Goal: Information Seeking & Learning: Learn about a topic

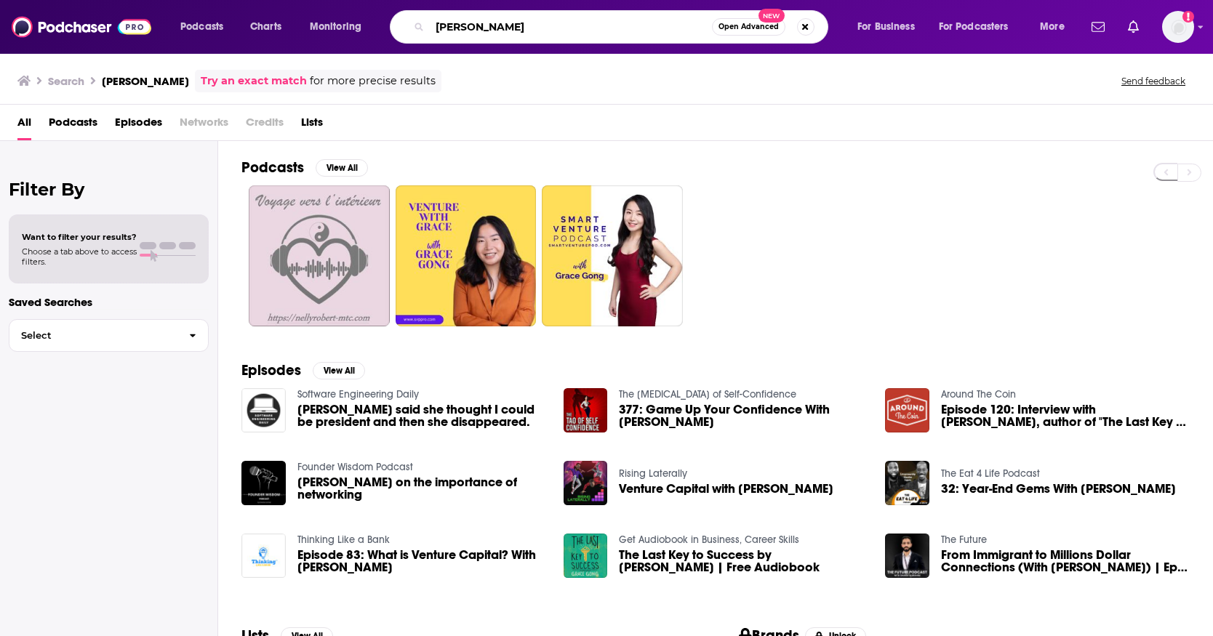
drag, startPoint x: 510, startPoint y: 31, endPoint x: 416, endPoint y: 25, distance: 94.0
click at [417, 25] on div "[PERSON_NAME] Open Advanced New" at bounding box center [609, 26] width 438 height 33
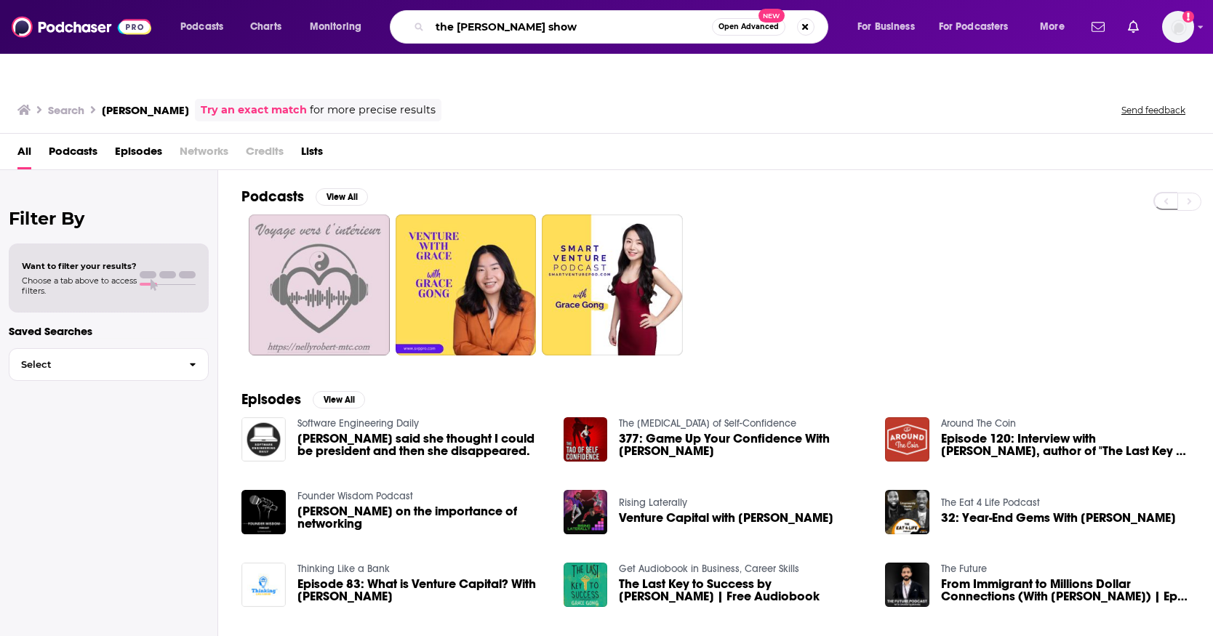
type input "the [PERSON_NAME] show"
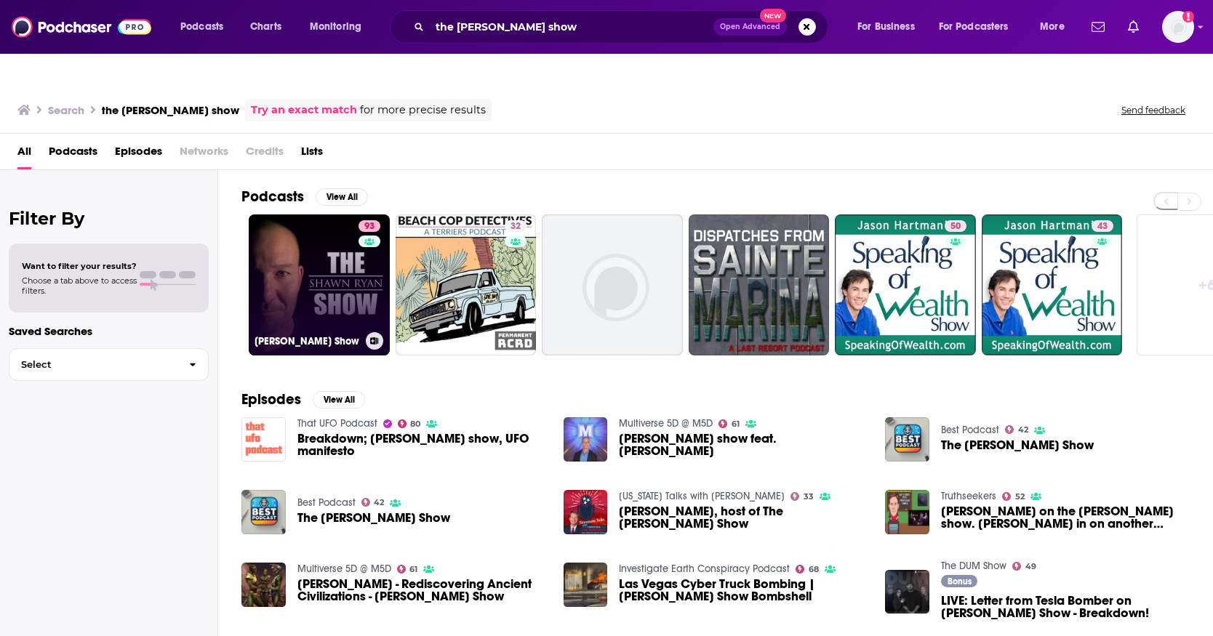
click at [290, 245] on link "93 [PERSON_NAME] Show" at bounding box center [319, 284] width 141 height 141
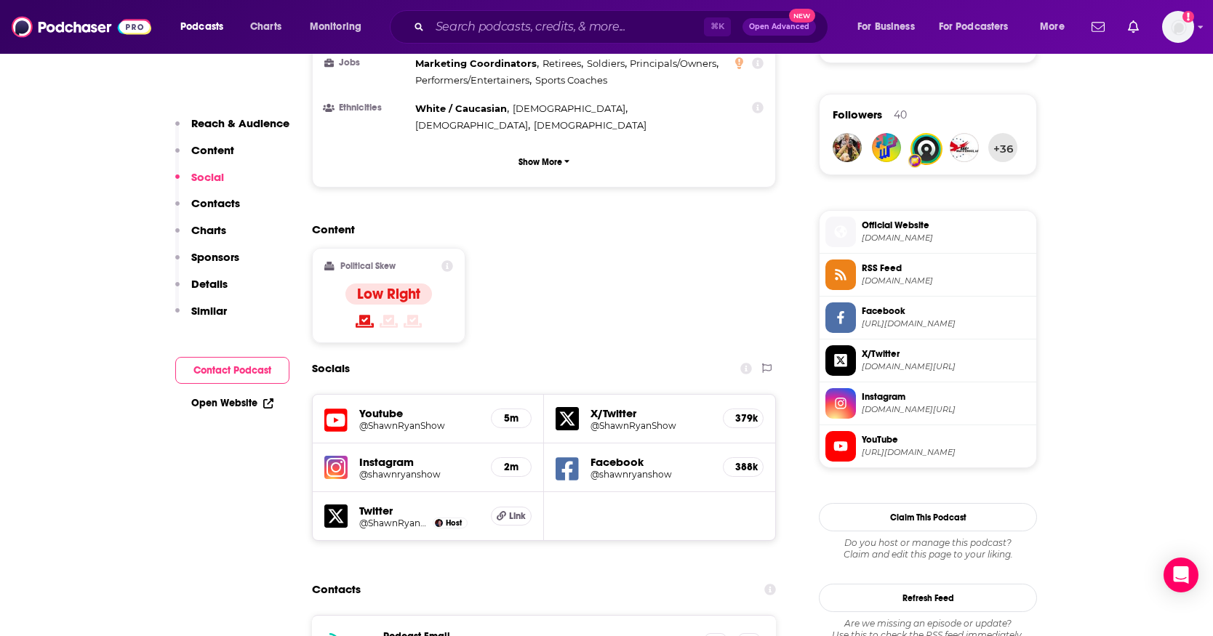
scroll to position [957, 0]
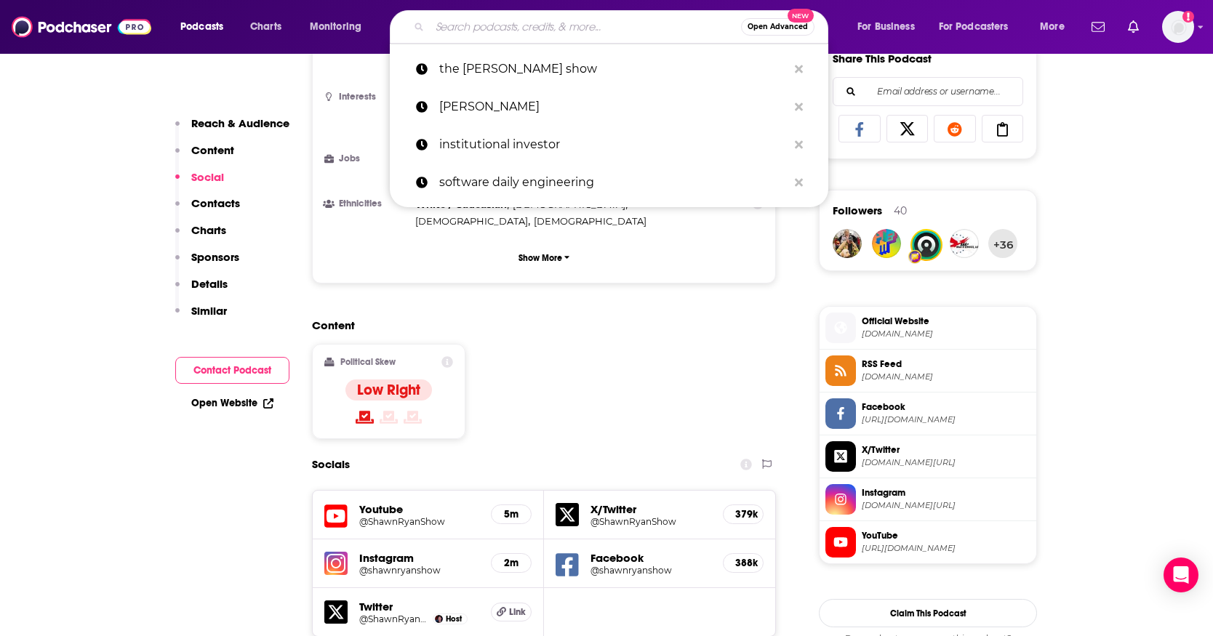
click at [470, 29] on input "Search podcasts, credits, & more..." at bounding box center [585, 26] width 311 height 23
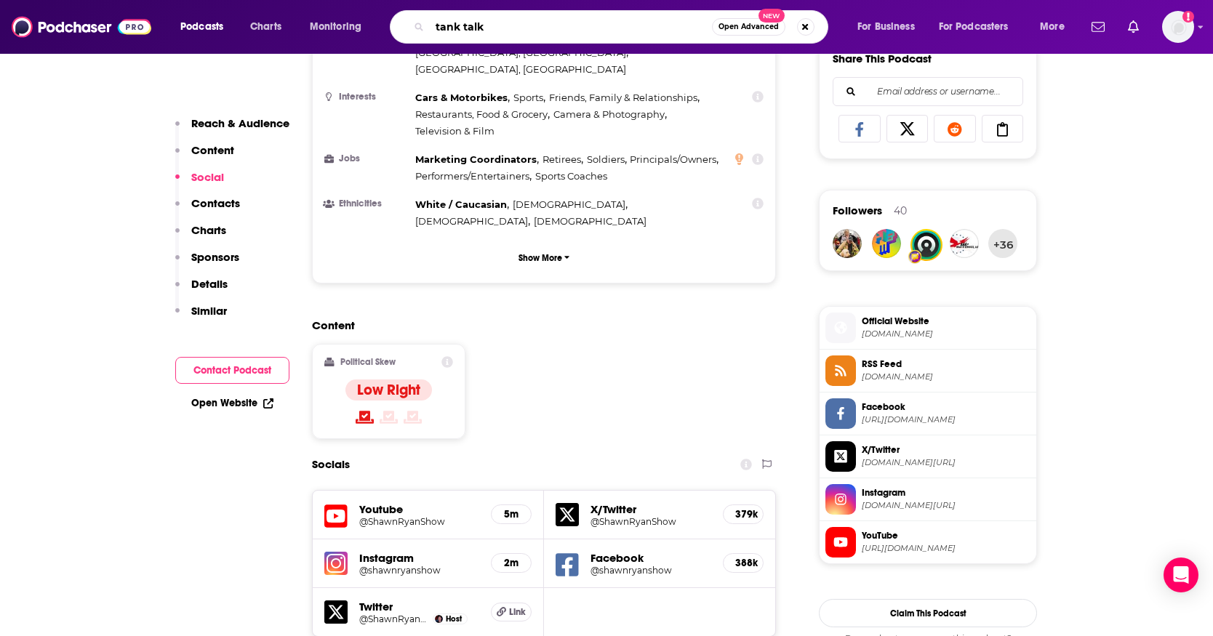
type input "tank talks"
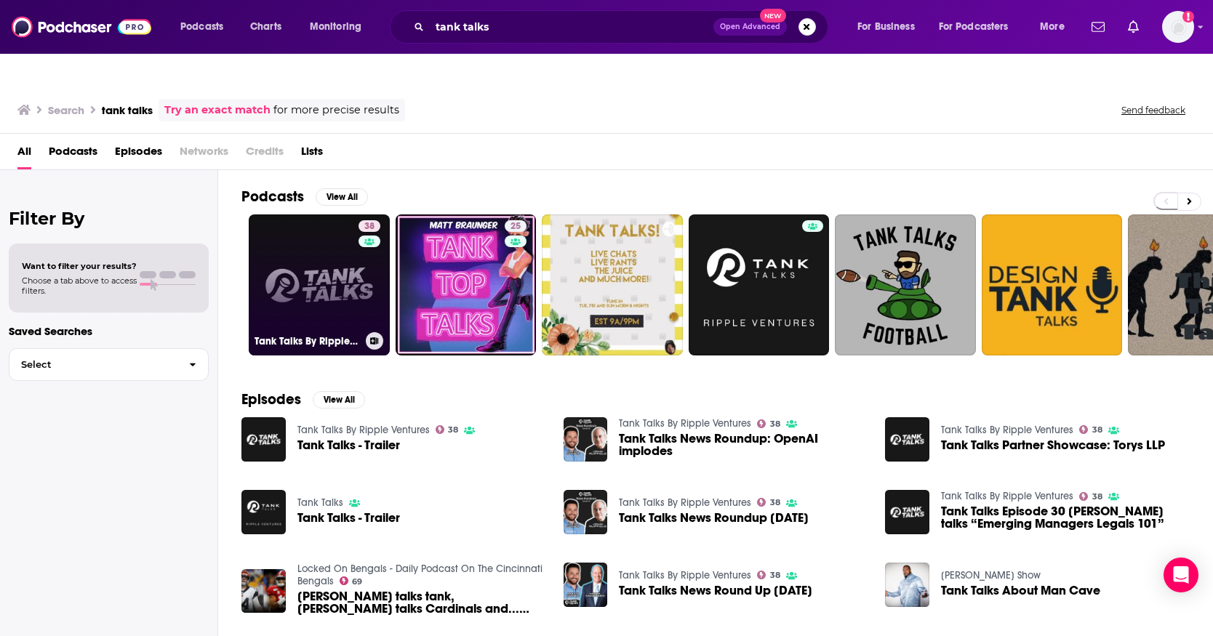
click at [308, 266] on link "38 Tank Talks By Ripple Ventures" at bounding box center [319, 284] width 141 height 141
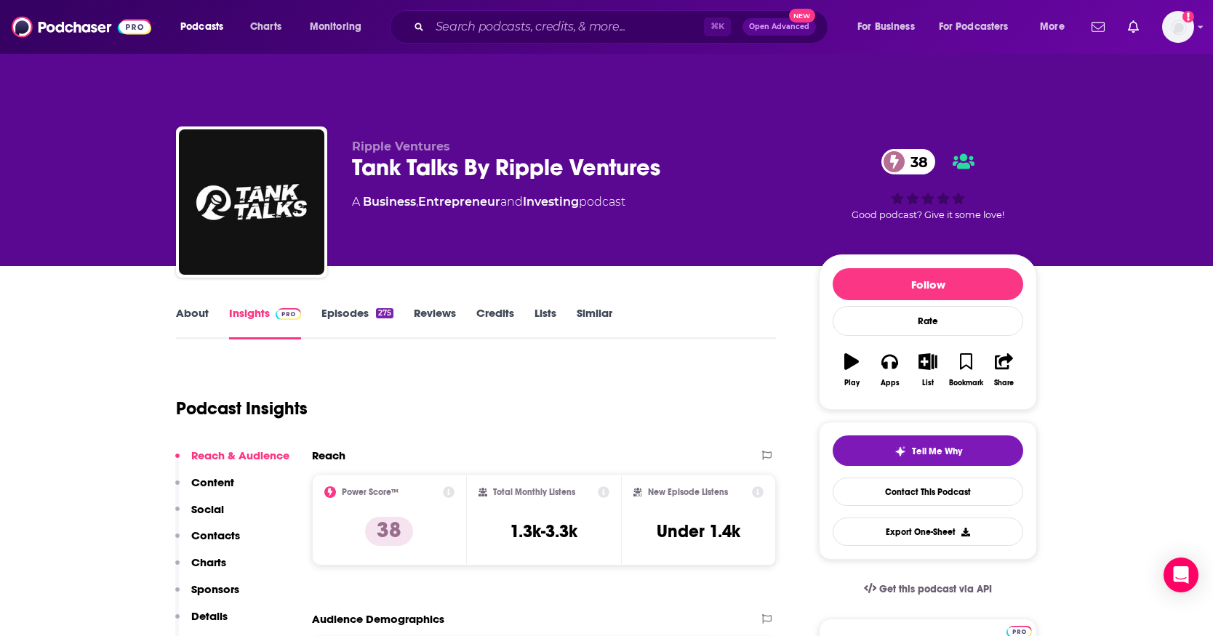
click at [334, 306] on link "Episodes 275" at bounding box center [357, 322] width 72 height 33
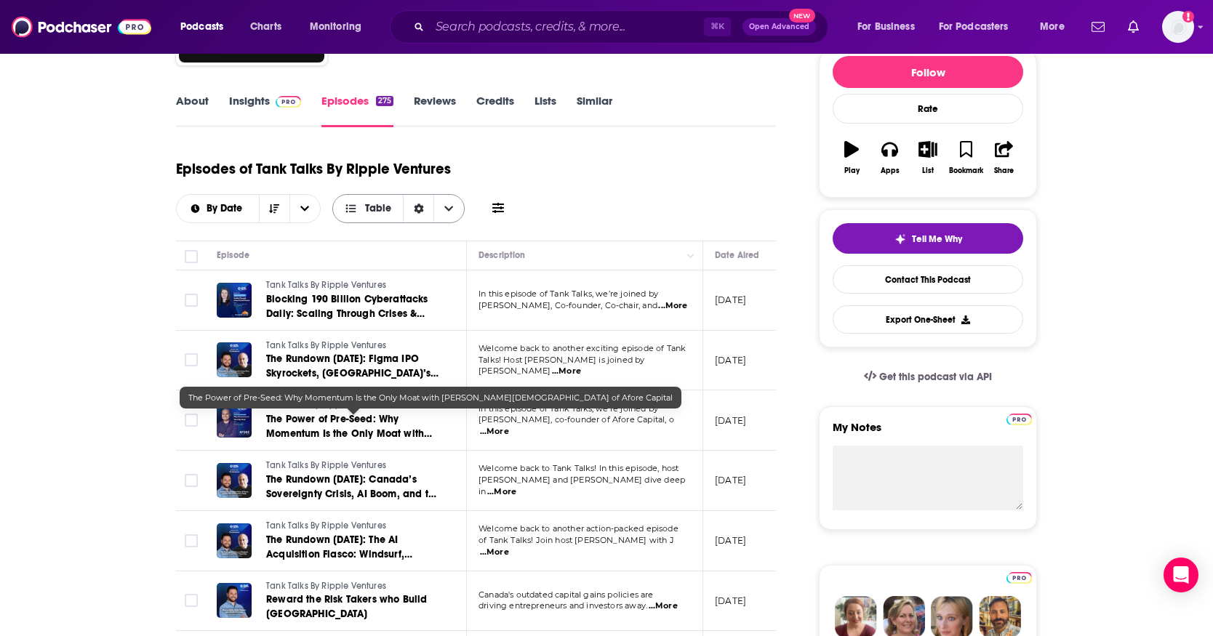
scroll to position [210, 0]
